Goal: Find specific fact

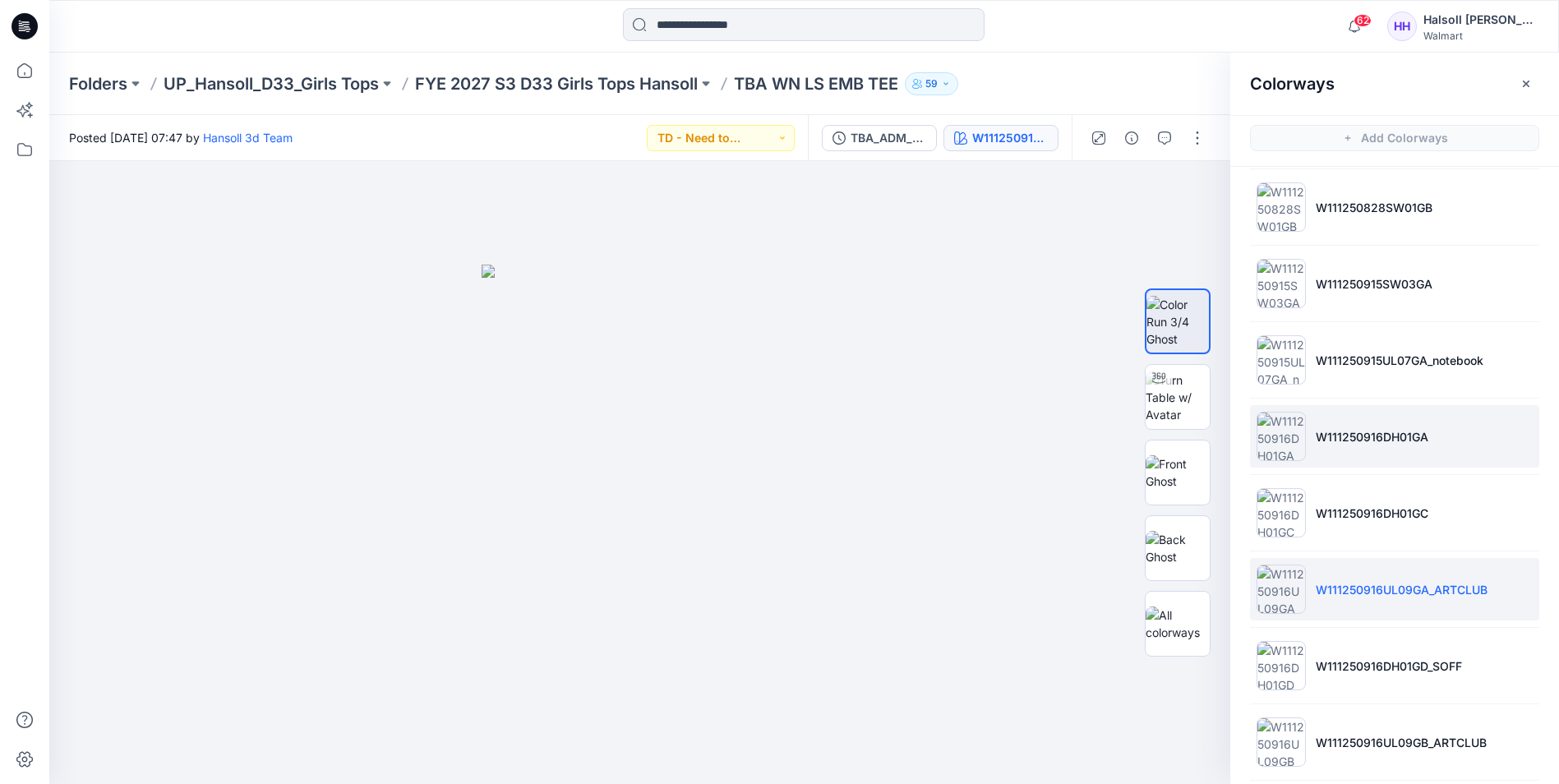
scroll to position [198, 0]
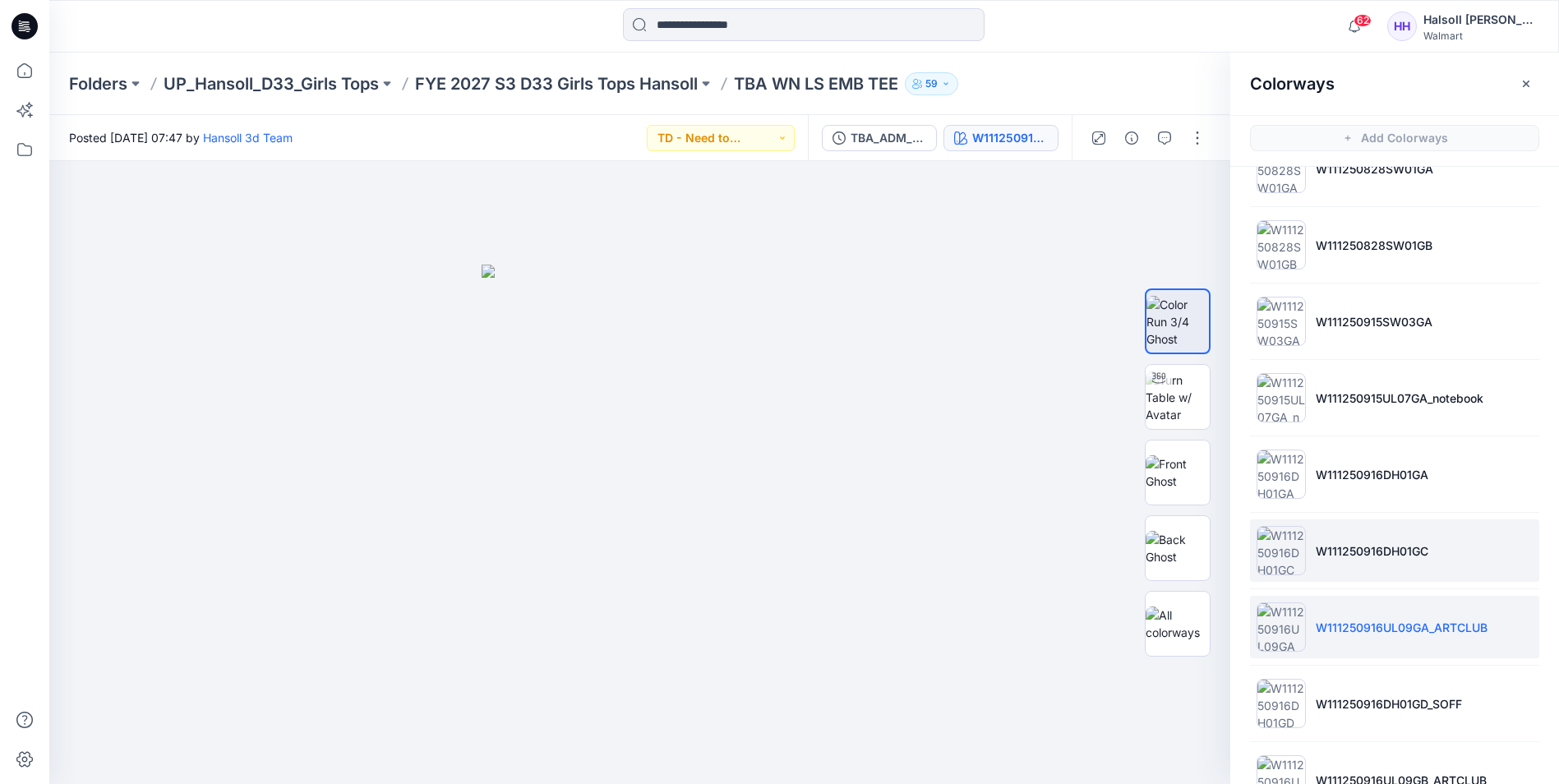
click at [1403, 533] on li "W111250916DH01GC" at bounding box center [1395, 550] width 289 height 63
drag, startPoint x: 1373, startPoint y: 549, endPoint x: 1389, endPoint y: 558, distance: 18.4
click at [1389, 558] on p "W111250916DH01GC" at bounding box center [1371, 551] width 113 height 18
drag, startPoint x: 1450, startPoint y: 553, endPoint x: 1315, endPoint y: 559, distance: 135.1
click at [1315, 559] on li "W111250916DH01GC" at bounding box center [1395, 550] width 289 height 63
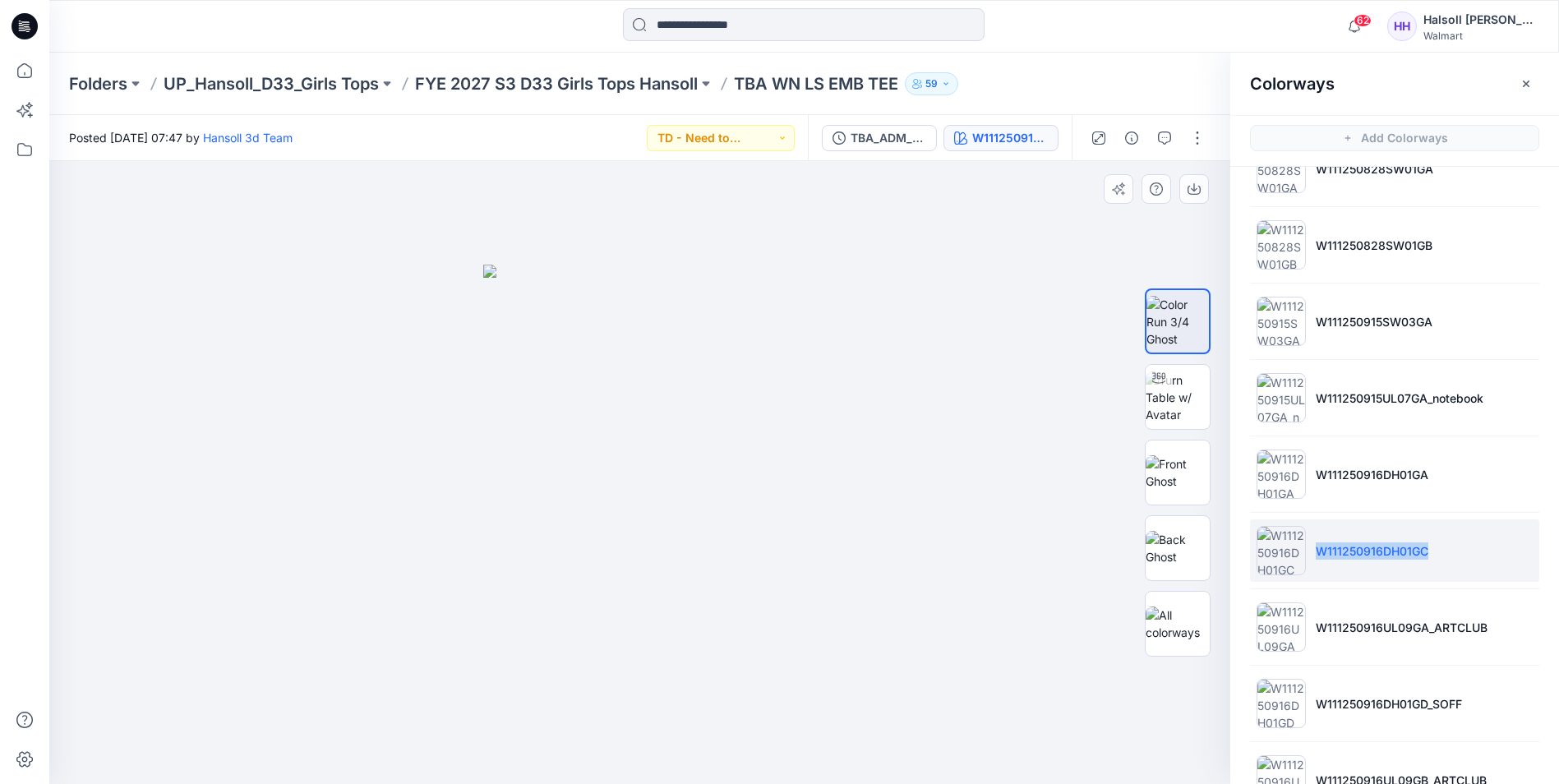
copy p "W111250916DH01GC"
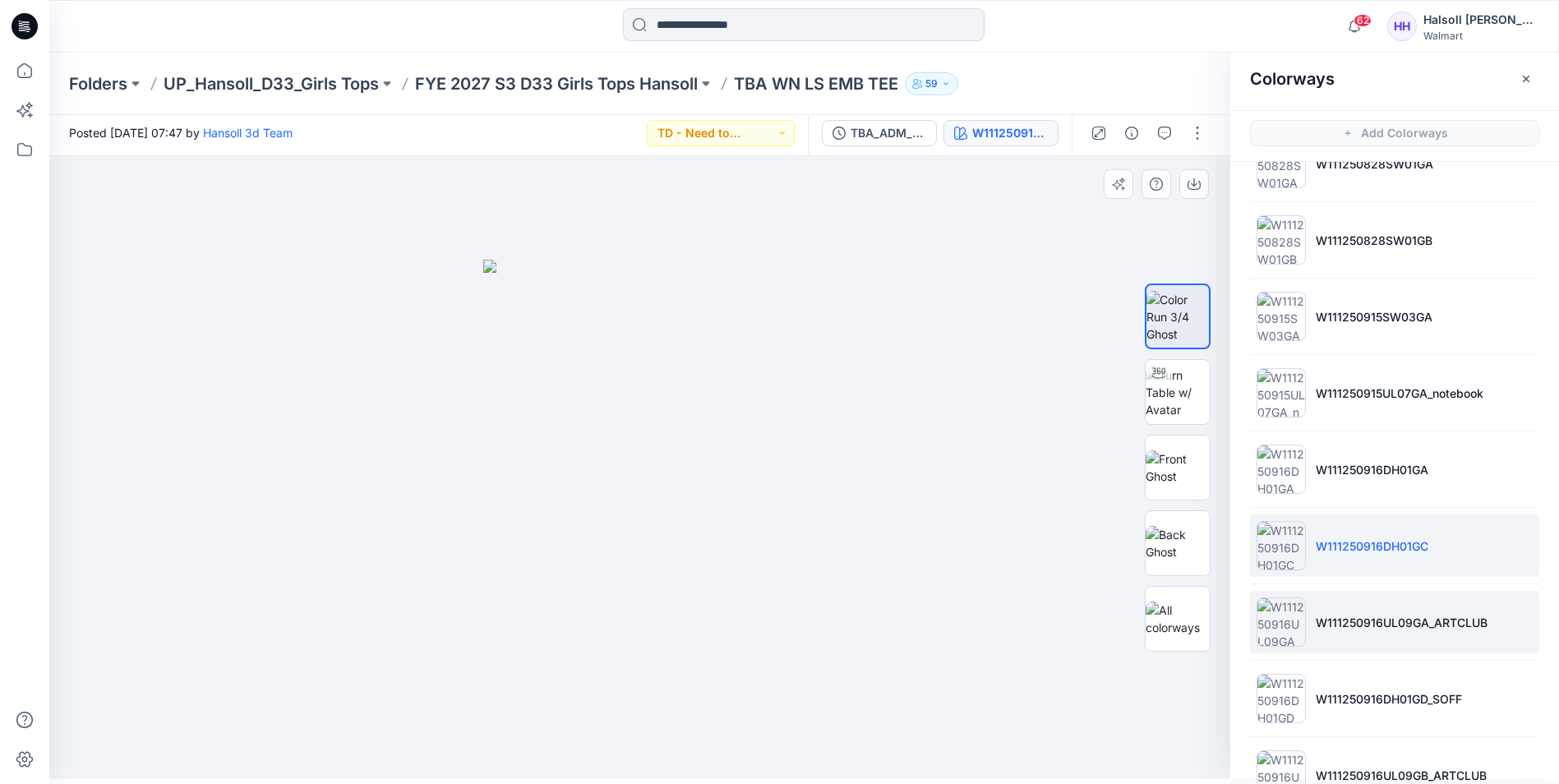
click at [1376, 619] on p "W111250916UL09GA_ARTCLUB" at bounding box center [1401, 623] width 172 height 18
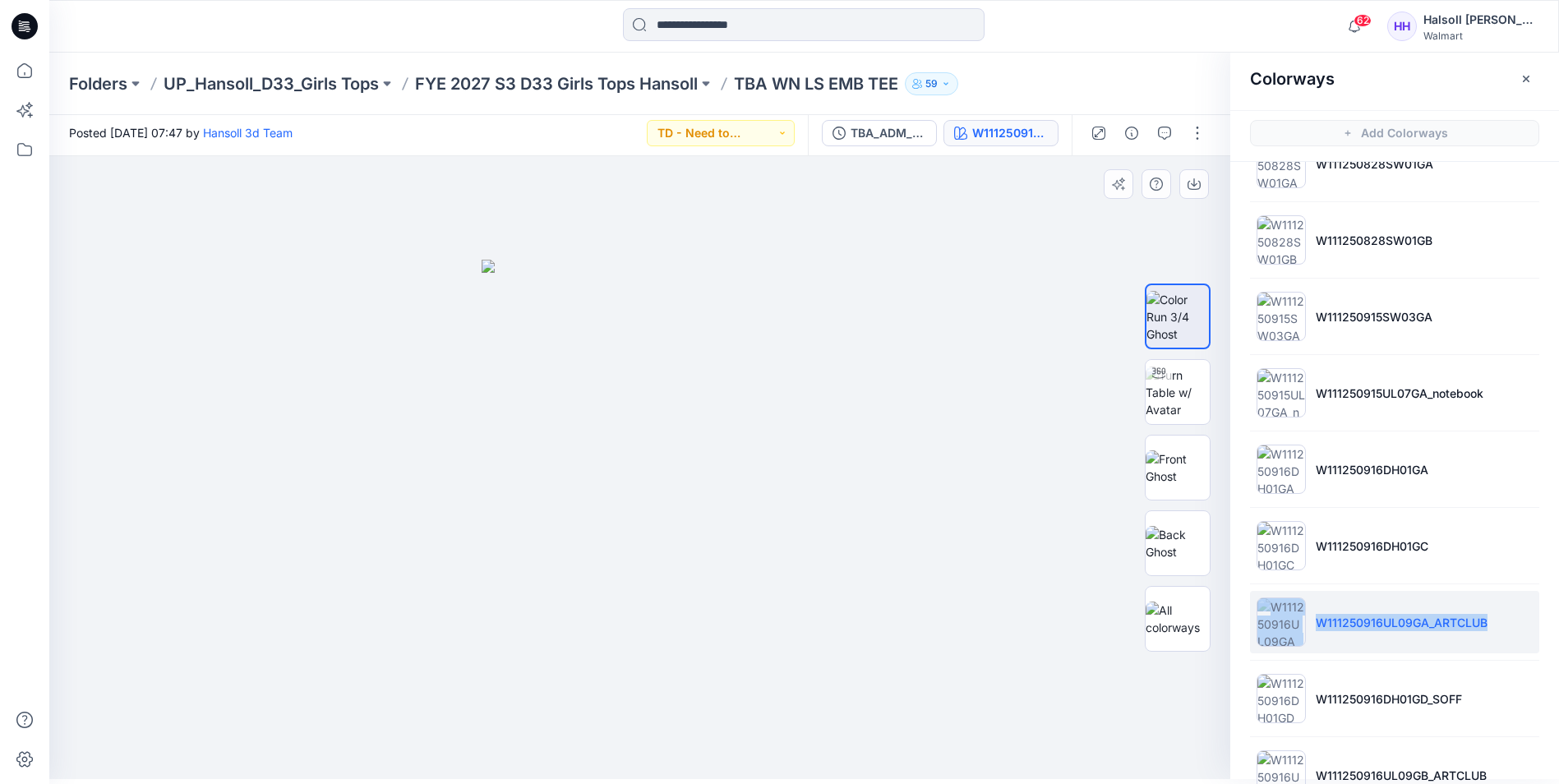
drag, startPoint x: 1506, startPoint y: 625, endPoint x: 1303, endPoint y: 631, distance: 203.1
click at [1303, 631] on li "W111250916UL09GA_ARTCLUB" at bounding box center [1395, 622] width 289 height 63
copy li "W111250916UL09GA_ARTCLUB"
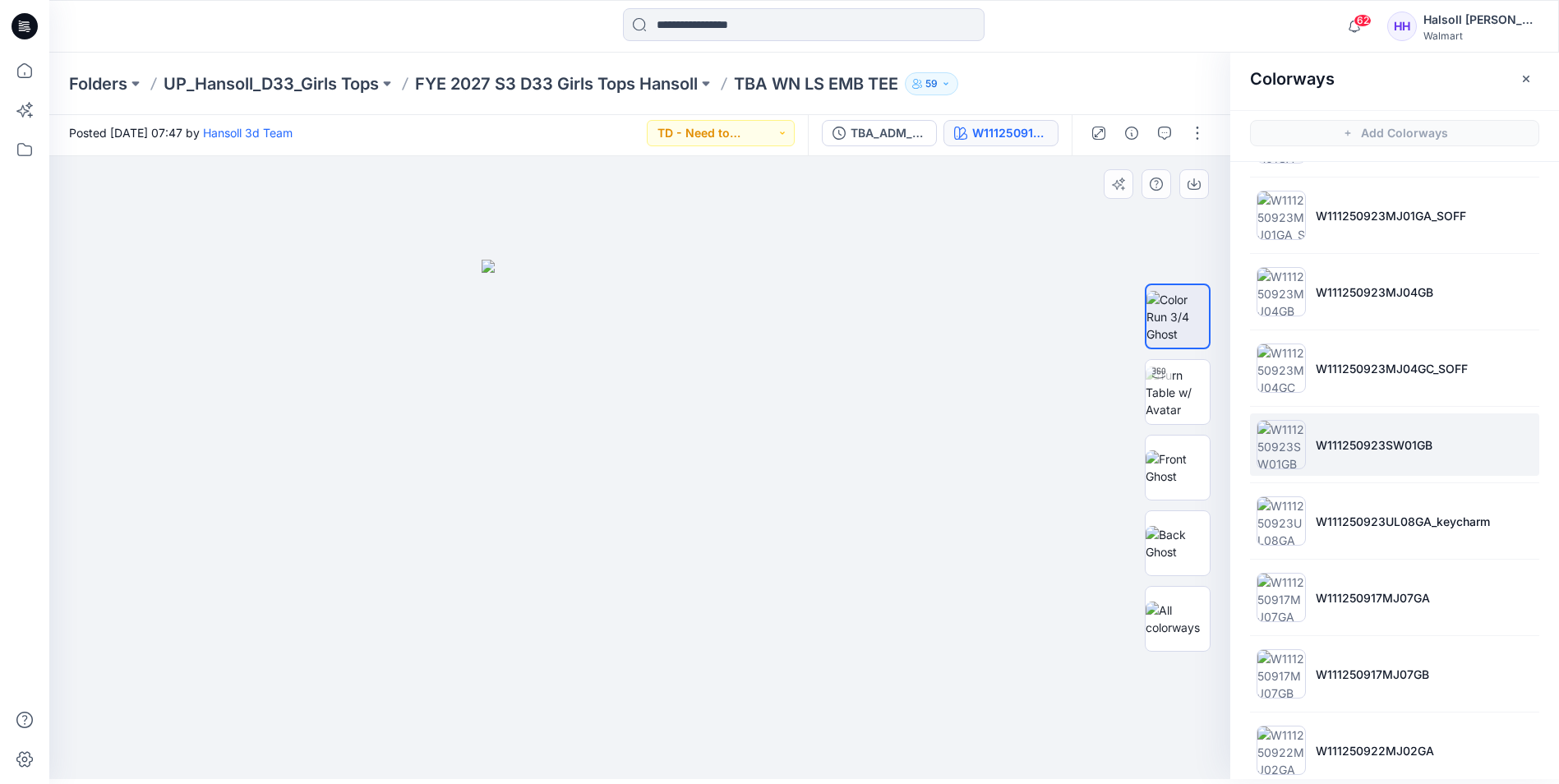
scroll to position [938, 0]
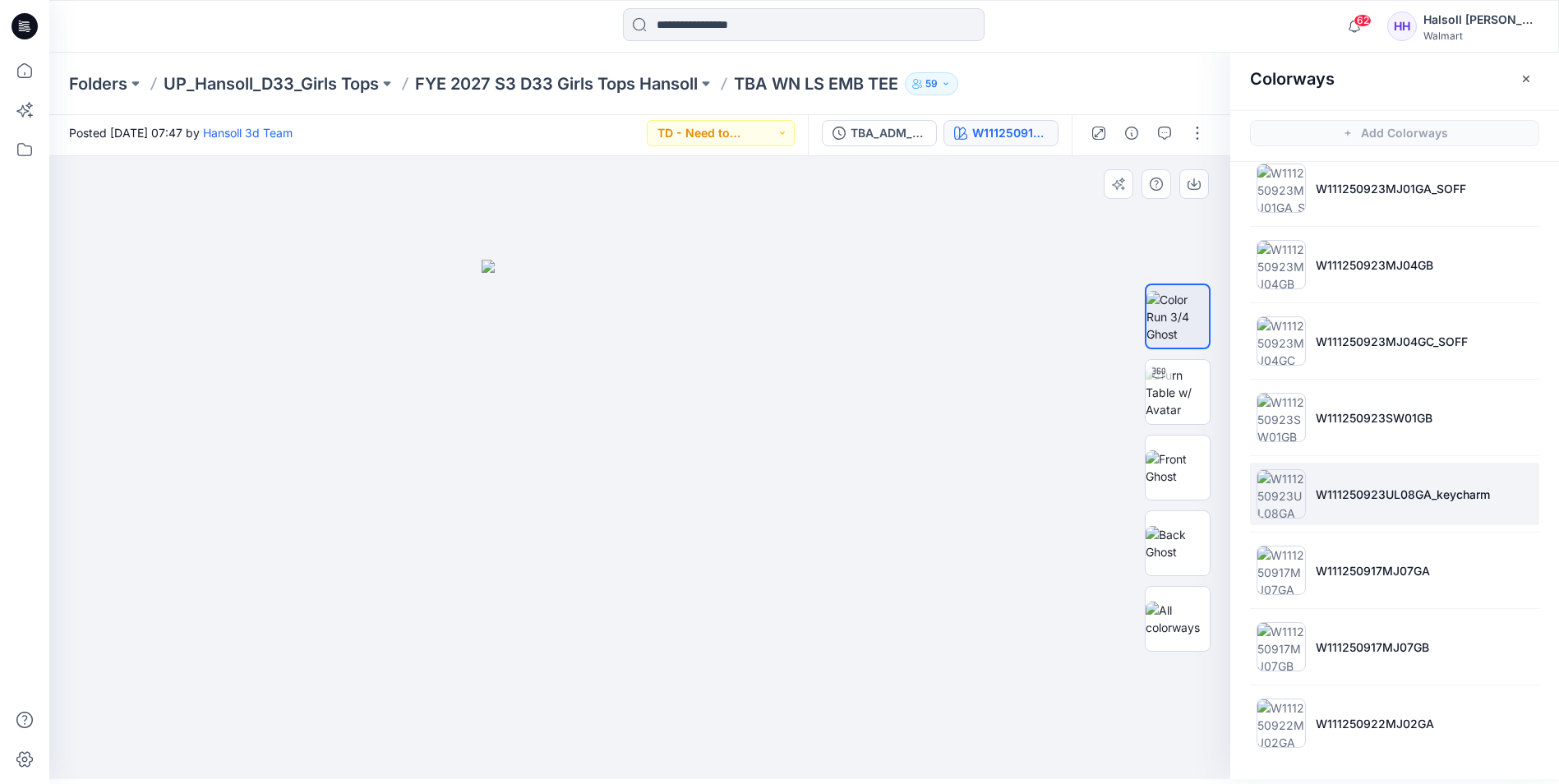
click at [1358, 498] on p "W111250923UL08GA_keycharm" at bounding box center [1402, 494] width 174 height 18
drag, startPoint x: 1516, startPoint y: 488, endPoint x: 1292, endPoint y: 499, distance: 224.3
click at [1292, 499] on li "W111250923UL08GA_keycharm" at bounding box center [1395, 494] width 289 height 63
copy li "W111250923UL08GA_keycharm"
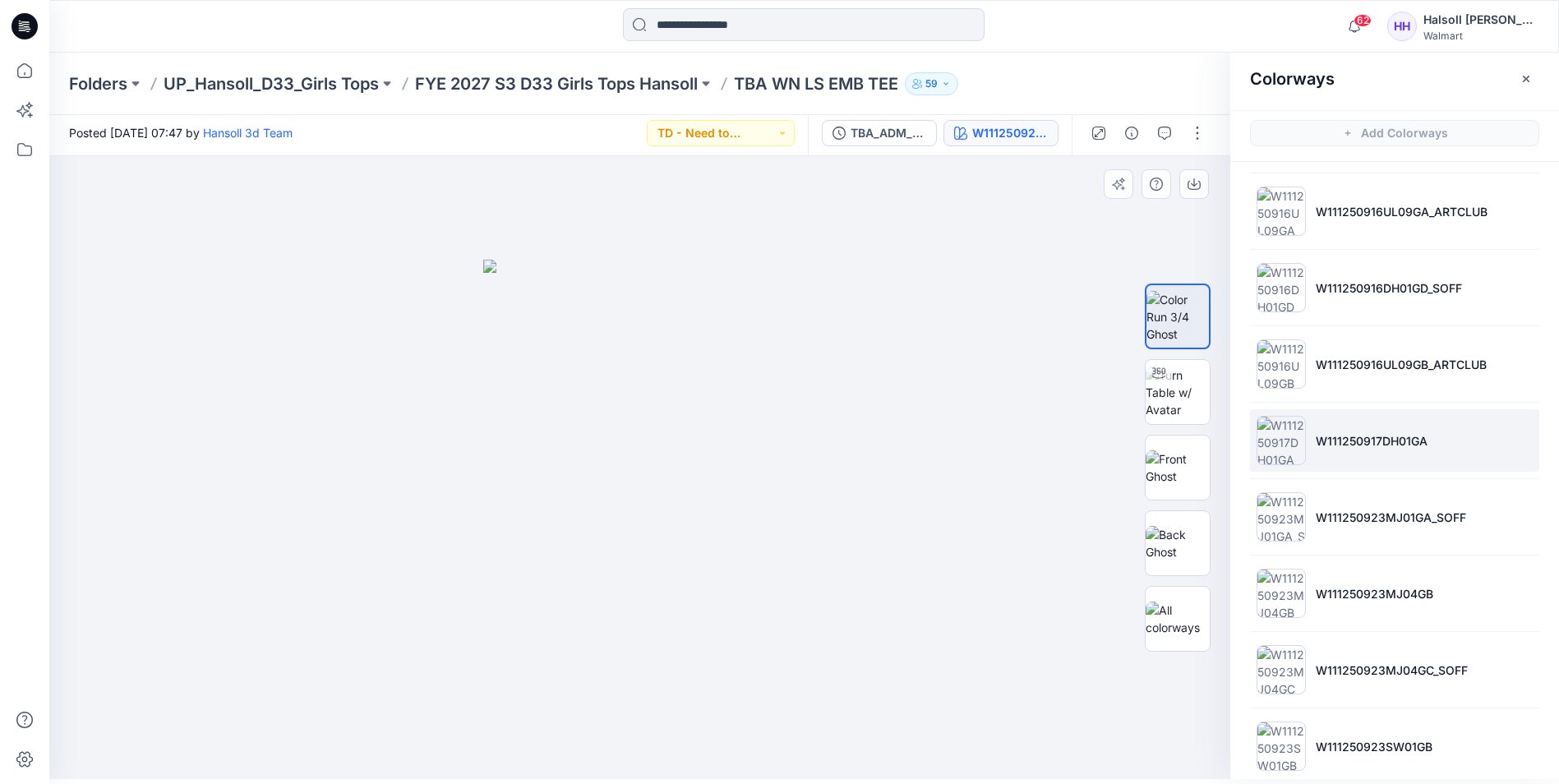
scroll to position [528, 0]
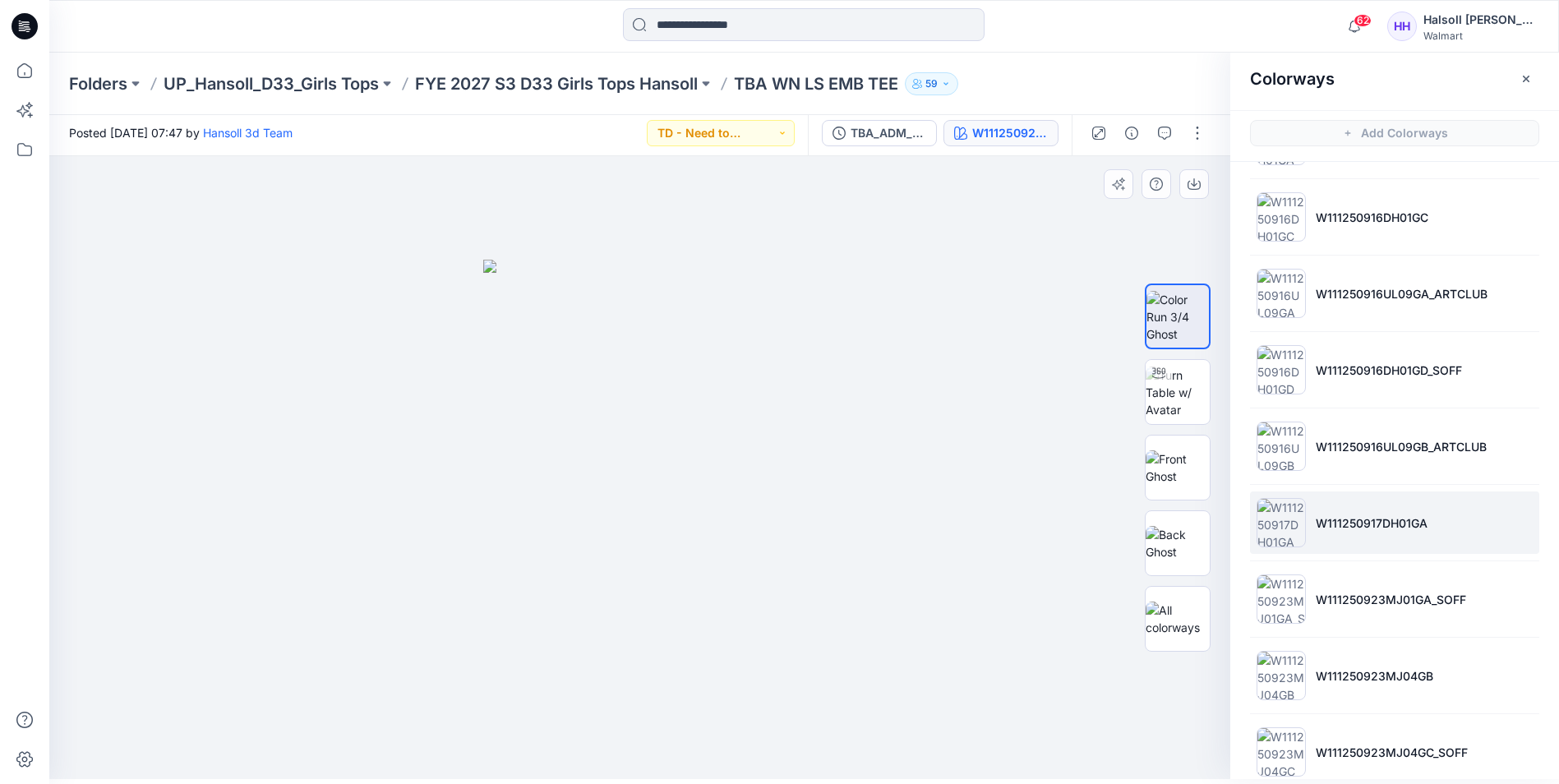
click at [1417, 517] on p "W111250917DH01GA" at bounding box center [1371, 523] width 112 height 18
drag, startPoint x: 1486, startPoint y: 527, endPoint x: 1318, endPoint y: 533, distance: 168.1
click at [1318, 533] on li "W111250917DH01GA" at bounding box center [1395, 523] width 289 height 63
copy p "W111250917DH01GA"
click at [1432, 449] on p "W111250916UL09GB_ARTCLUB" at bounding box center [1401, 447] width 171 height 18
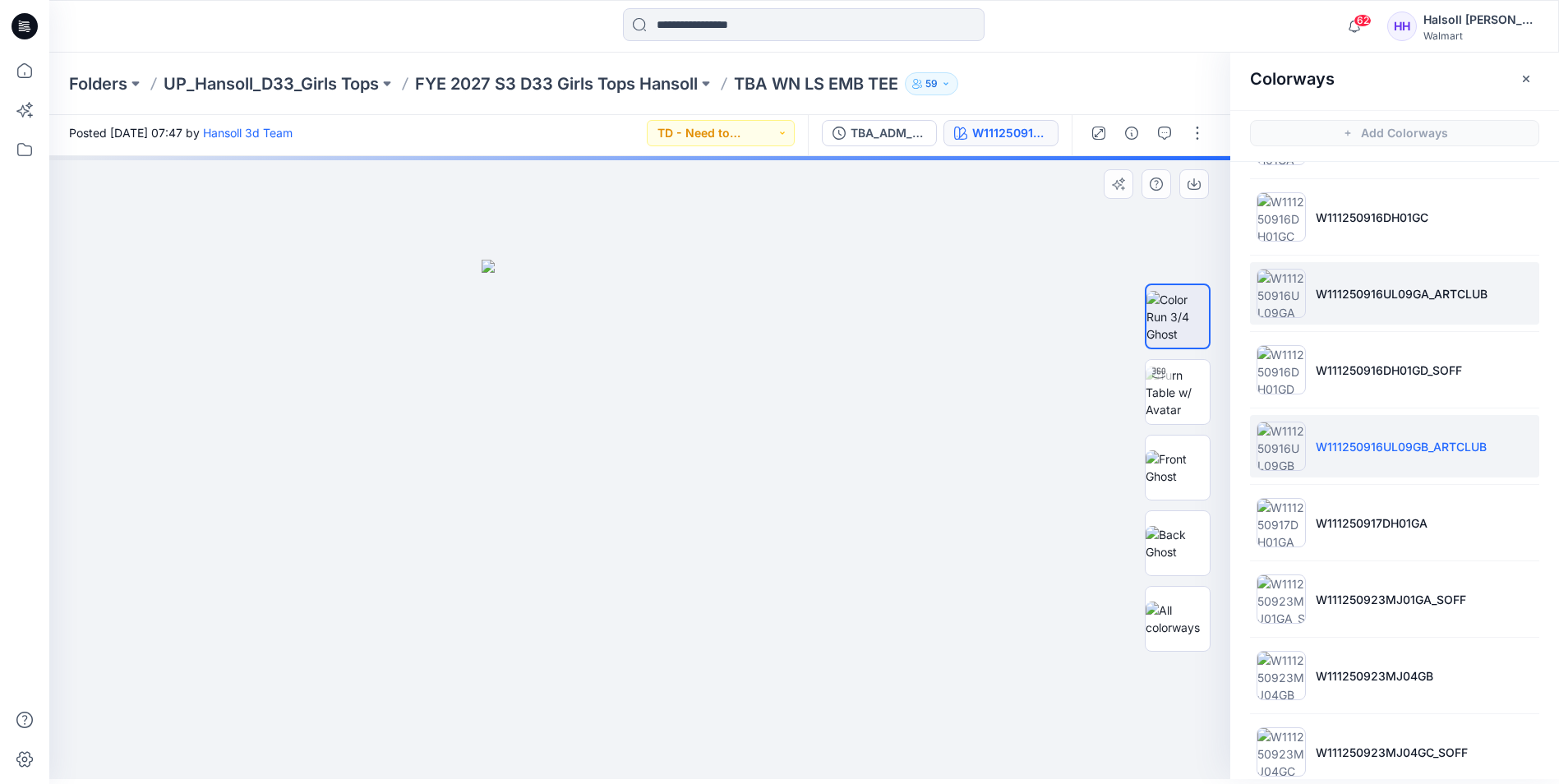
click at [1420, 293] on p "W111250916UL09GA_ARTCLUB" at bounding box center [1401, 294] width 172 height 18
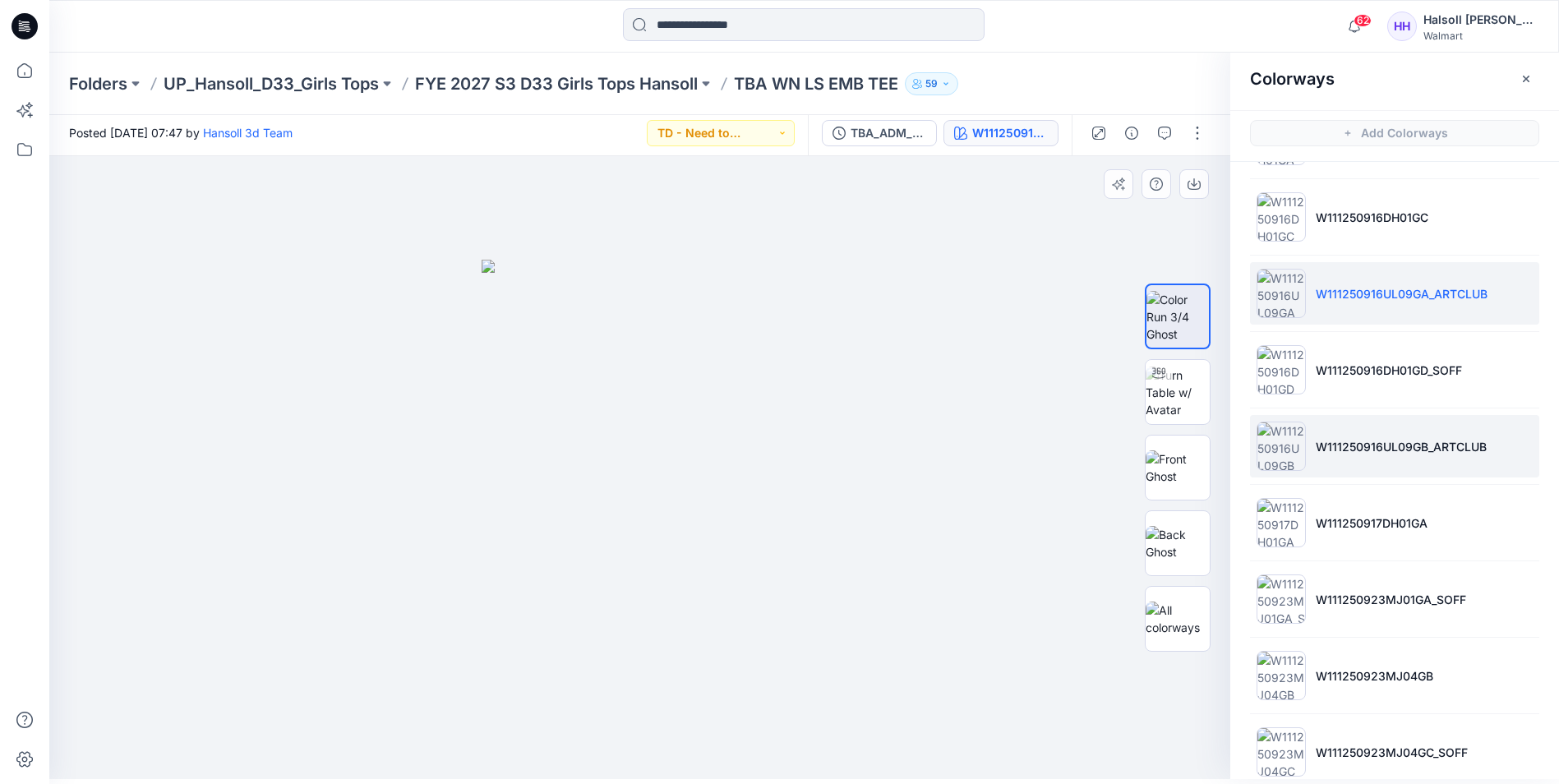
click at [1396, 467] on li "W111250916UL09GB_ARTCLUB" at bounding box center [1395, 446] width 289 height 63
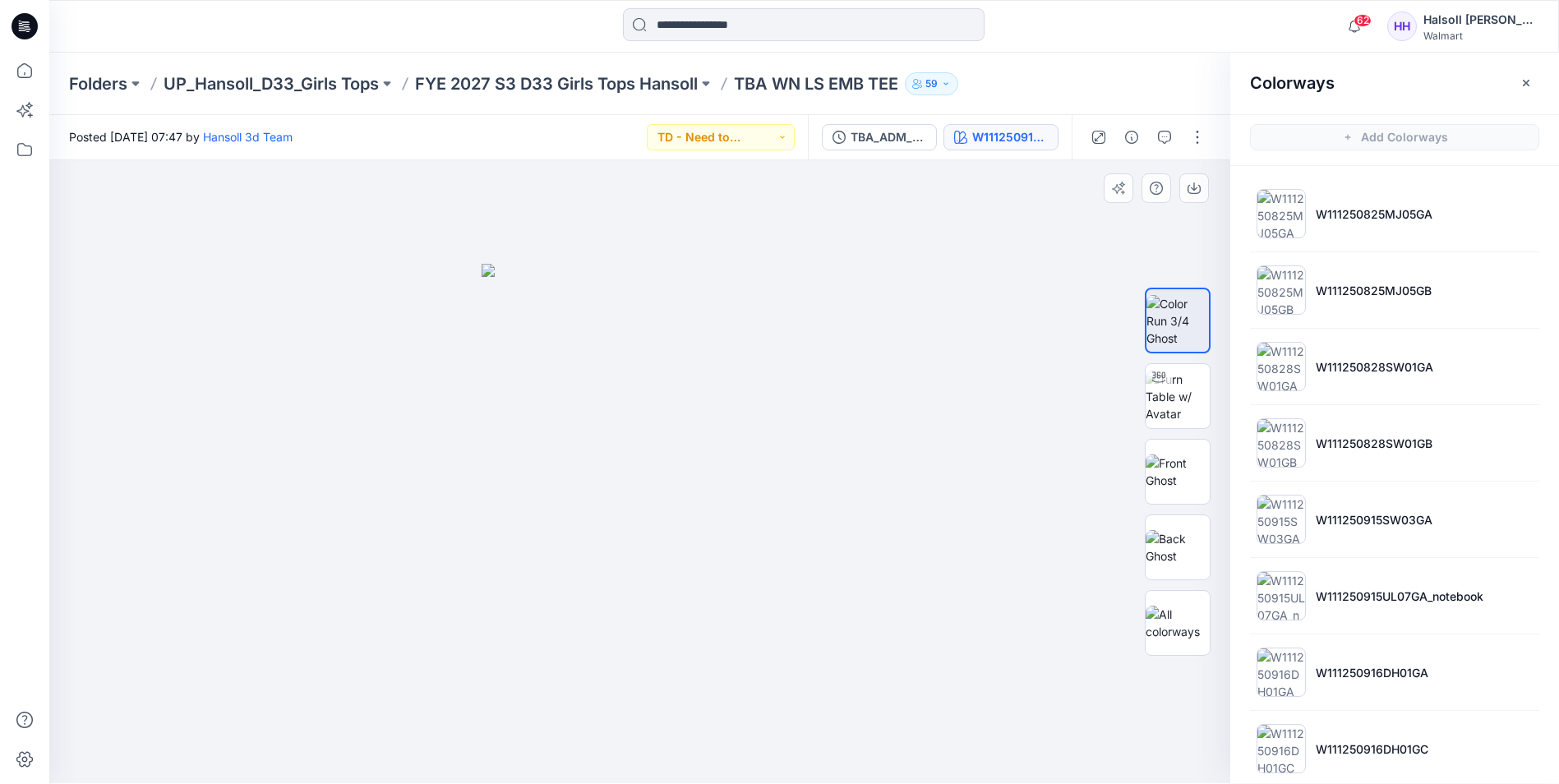
scroll to position [0, 0]
